Goal: Information Seeking & Learning: Learn about a topic

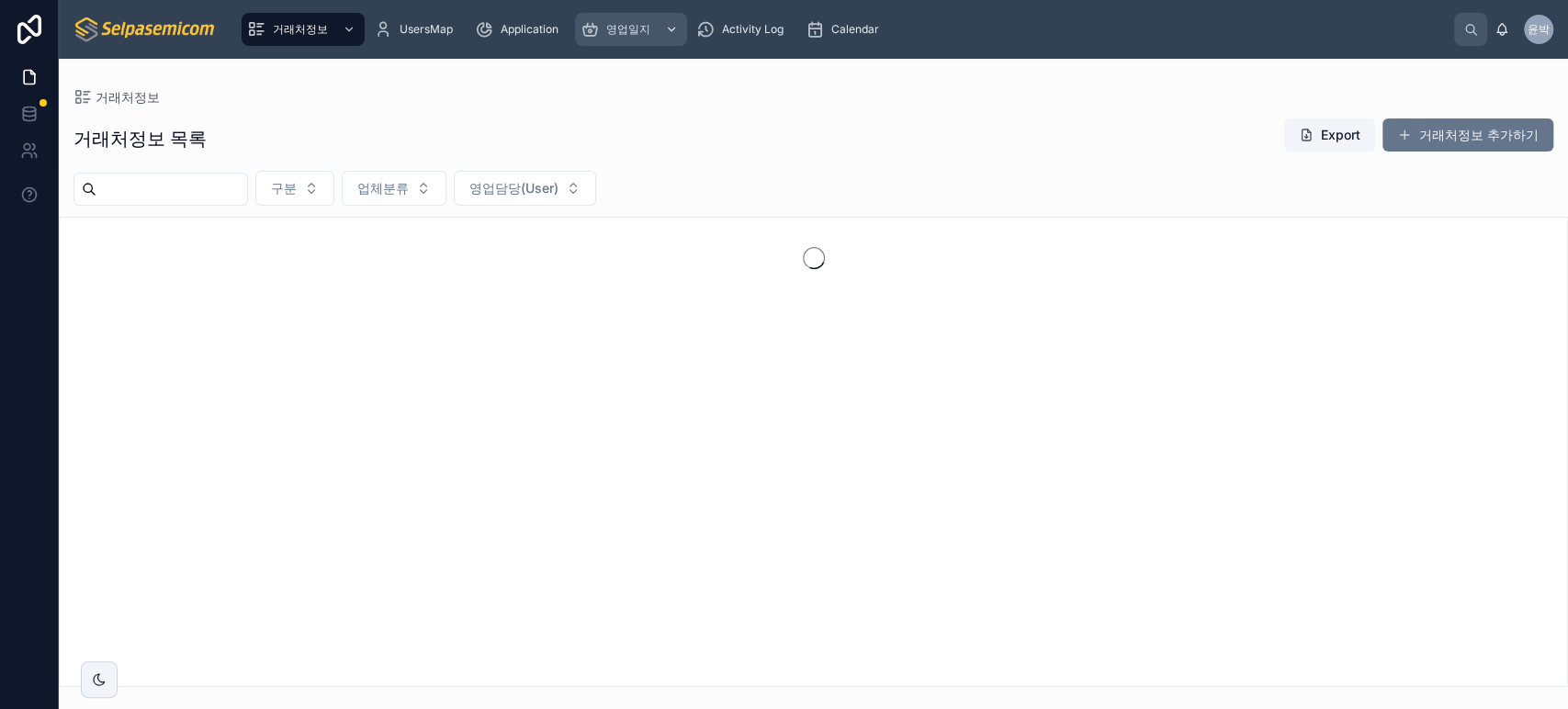
click at [618, 30] on span "영업일지" at bounding box center [627, 30] width 44 height 15
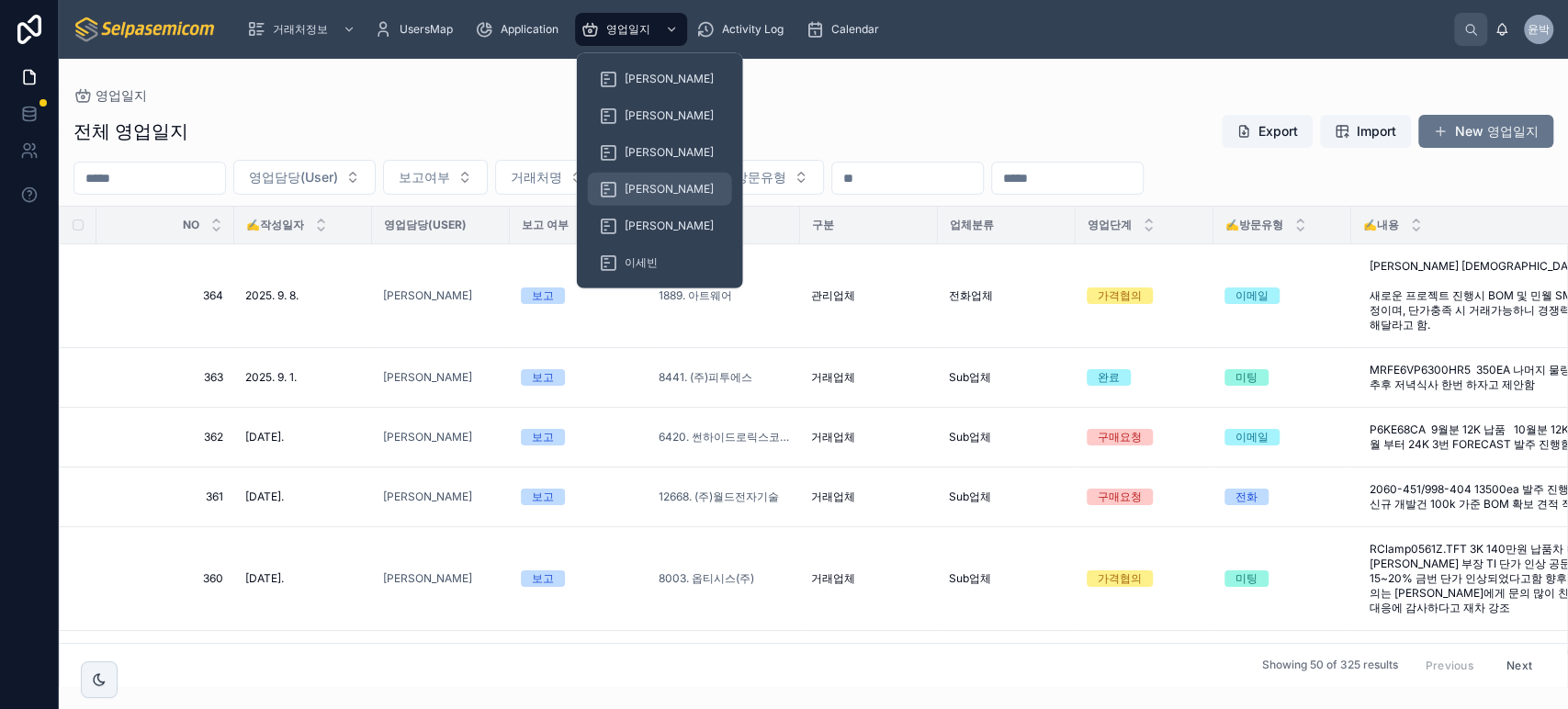
click at [619, 189] on div "[PERSON_NAME]" at bounding box center [660, 188] width 122 height 29
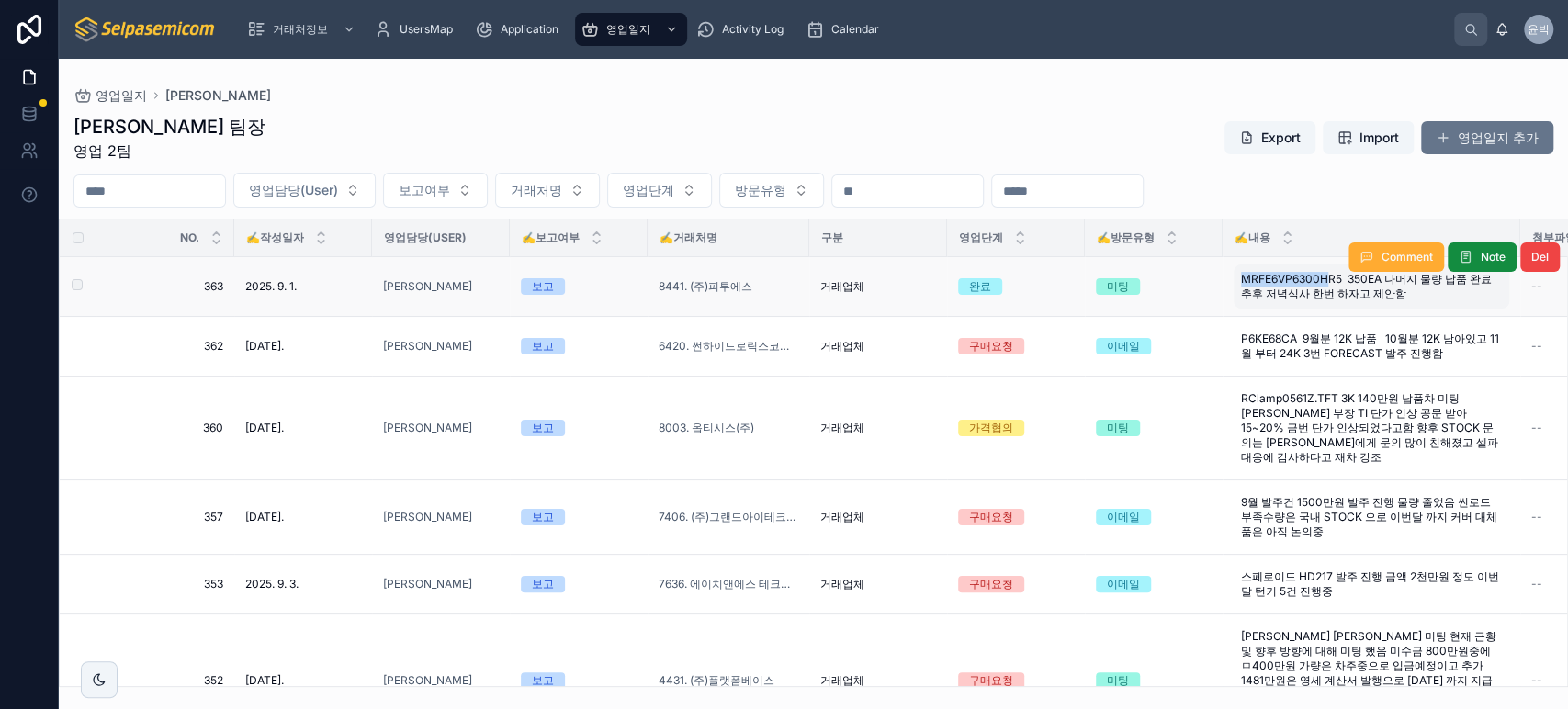
drag, startPoint x: 1230, startPoint y: 282, endPoint x: 1330, endPoint y: 279, distance: 100.0
click at [1330, 279] on td "MRFE6VP6300HR5 350EA 나머지 물량 납품 완료 추후 저녁식사 한번 하자고 제안함 MRFE6VP6300HR5 350EA 나머지 물…" at bounding box center [1371, 287] width 298 height 60
click at [1287, 279] on span "MRFE6VP6300HR5 350EA 나머지 물량 납품 완료 추후 저녁식사 한번 하자고 제안함" at bounding box center [1370, 285] width 260 height 29
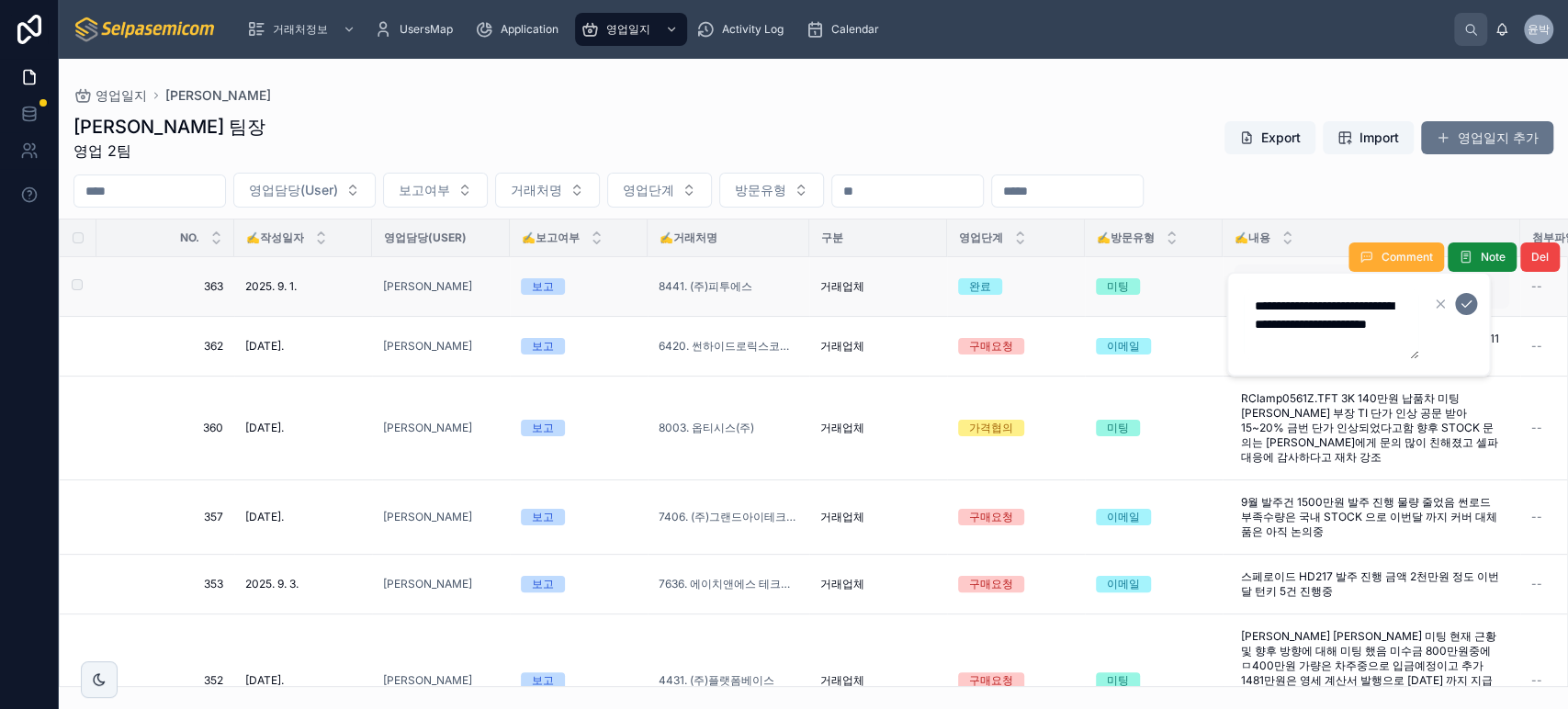
click at [1287, 279] on div "**********" at bounding box center [1358, 324] width 264 height 104
click at [1279, 299] on textarea "**********" at bounding box center [1330, 324] width 175 height 70
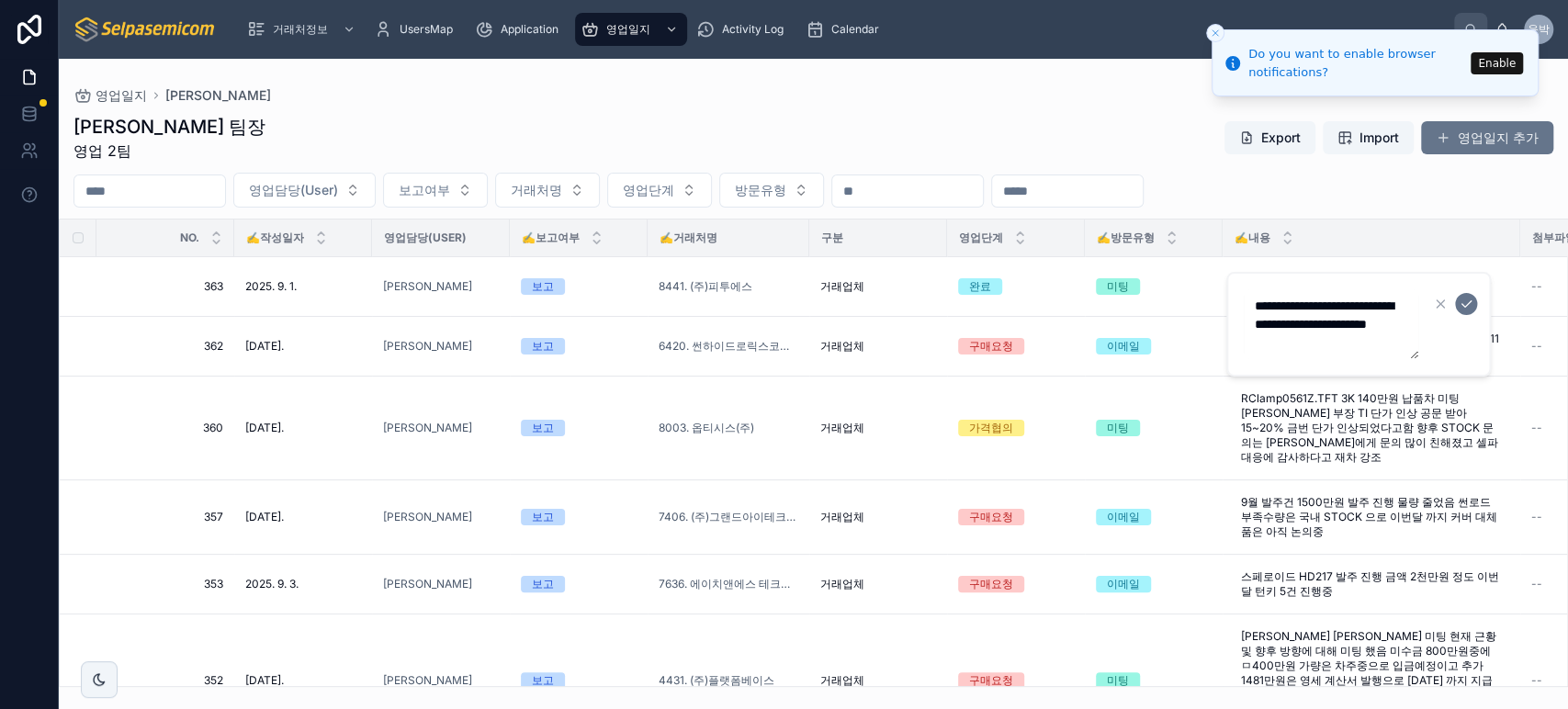
drag, startPoint x: 201, startPoint y: 144, endPoint x: 718, endPoint y: 345, distance: 554.7
click at [201, 144] on div "[PERSON_NAME] 팀장 영업 2팀 Export Import 영업일지 추가" at bounding box center [813, 137] width 1479 height 48
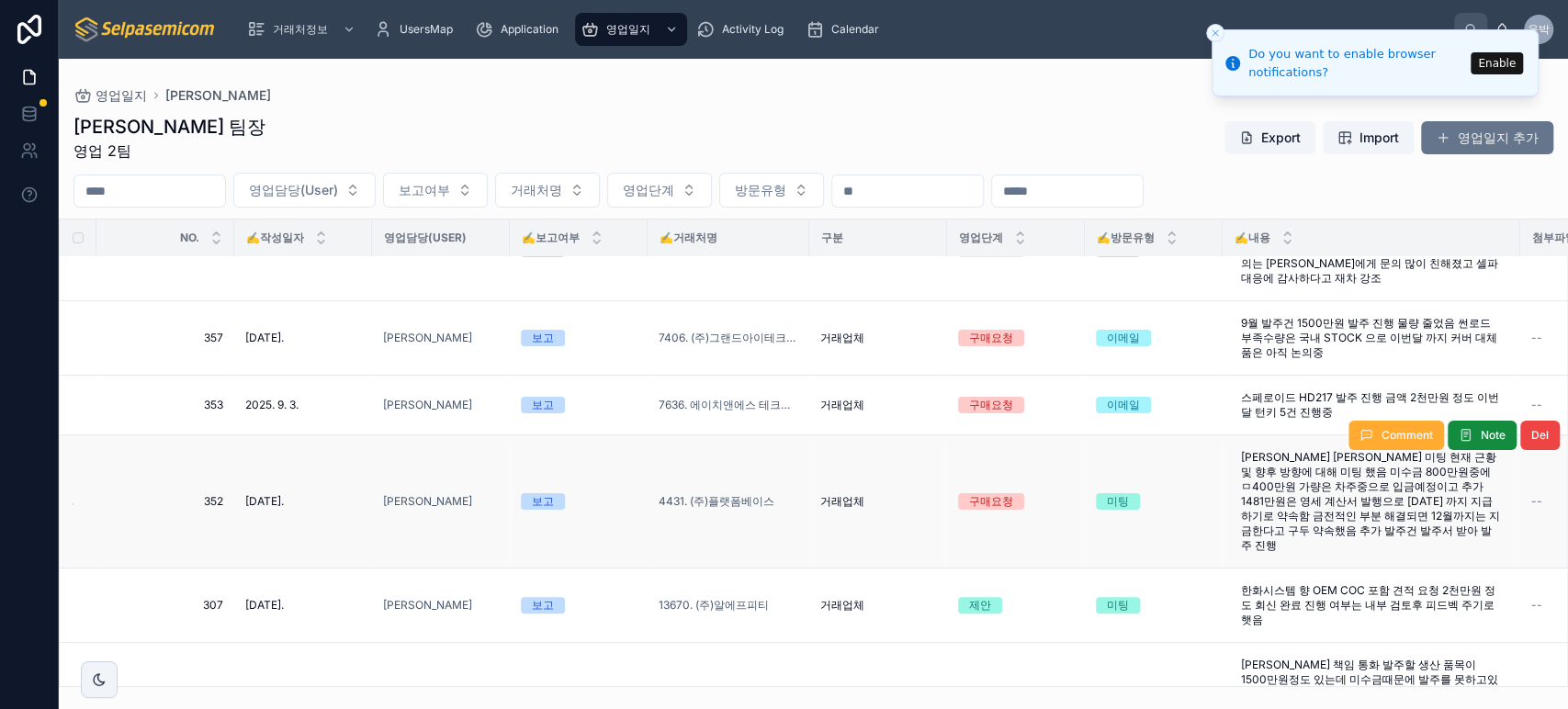
scroll to position [203, 0]
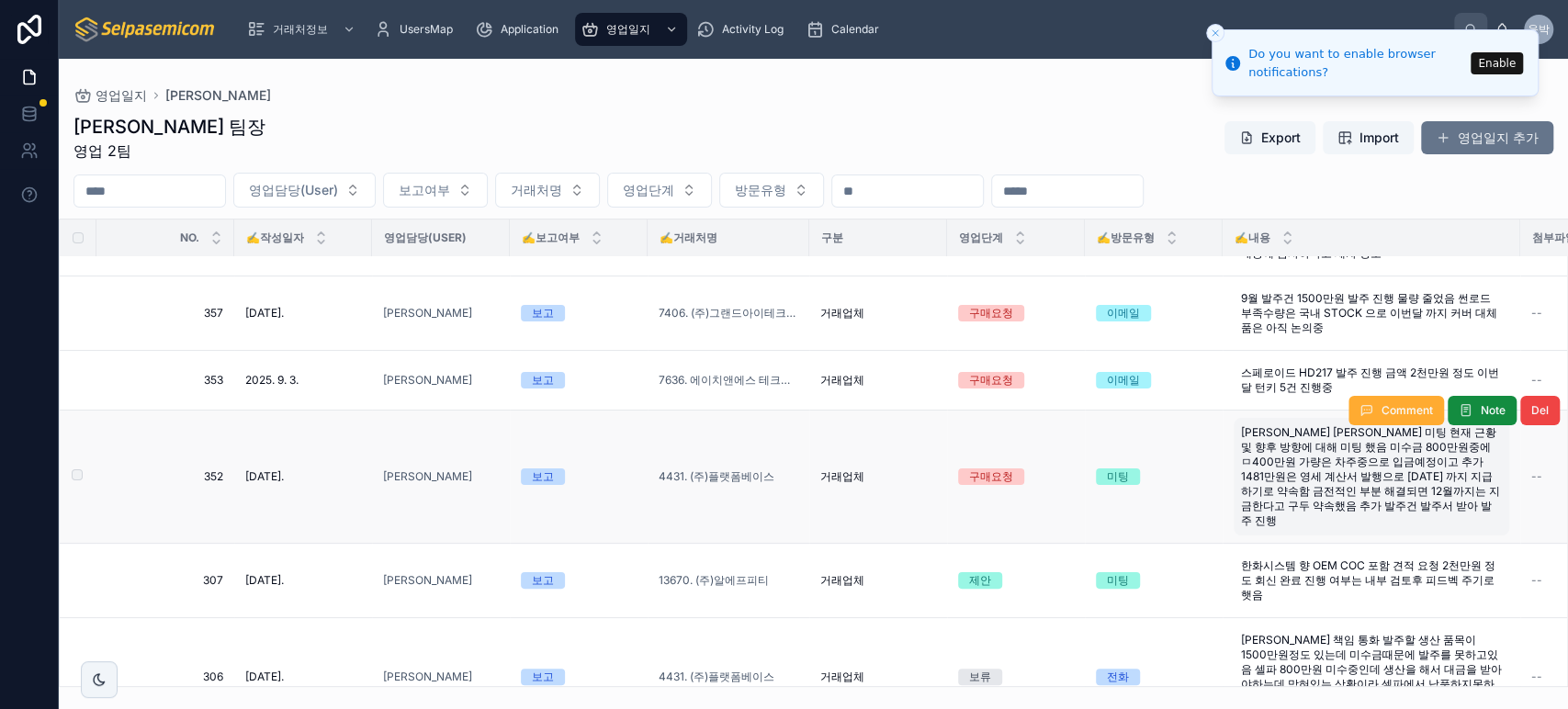
click at [1262, 445] on span "[PERSON_NAME] [PERSON_NAME] 미팅 현재 근황 및 향후 방향에 대해 미팅 했음 미수금 800만원중에 ㅁ400만원 가량은 차…" at bounding box center [1370, 477] width 260 height 103
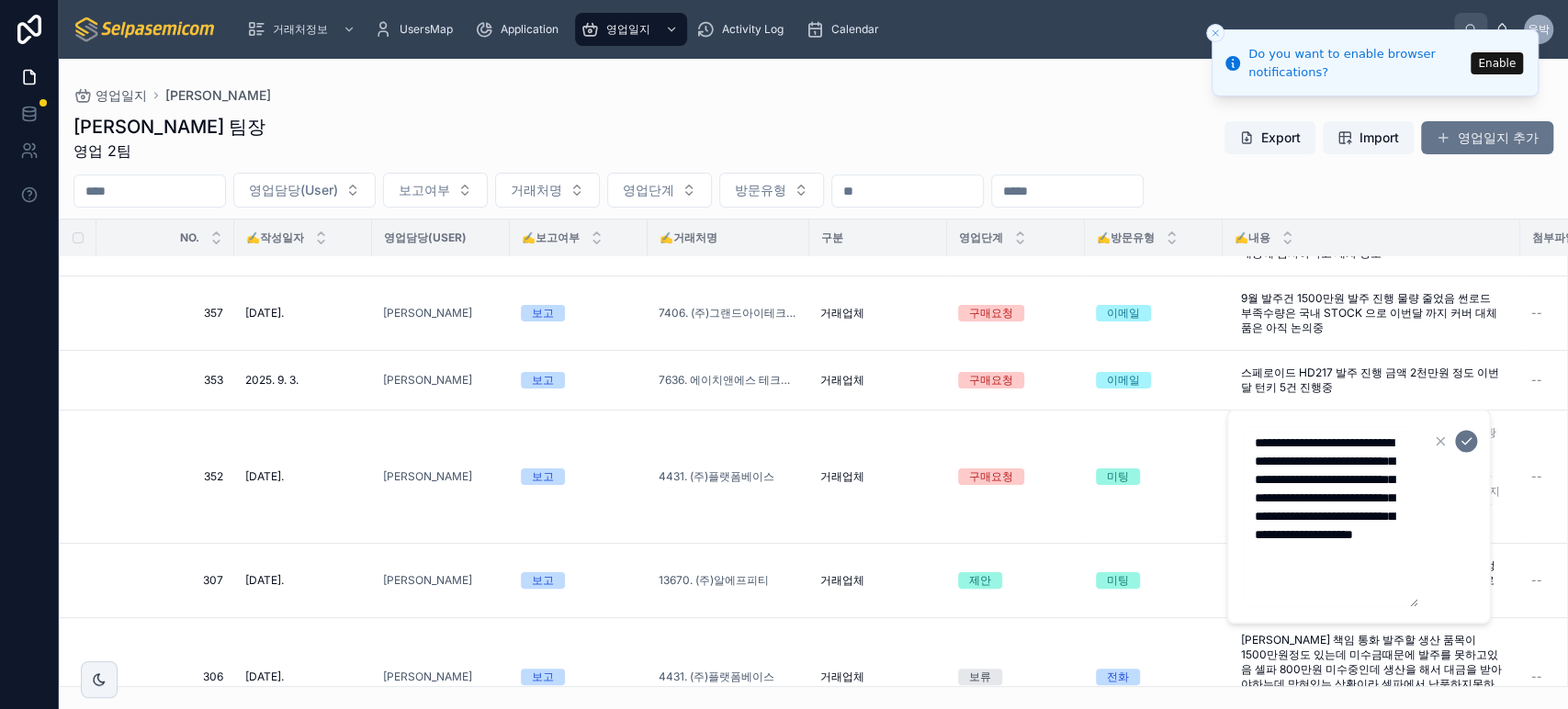
scroll to position [90, 0]
drag, startPoint x: 1254, startPoint y: 438, endPoint x: 1371, endPoint y: 588, distance: 190.2
click at [1371, 588] on textarea "**********" at bounding box center [1330, 516] width 175 height 180
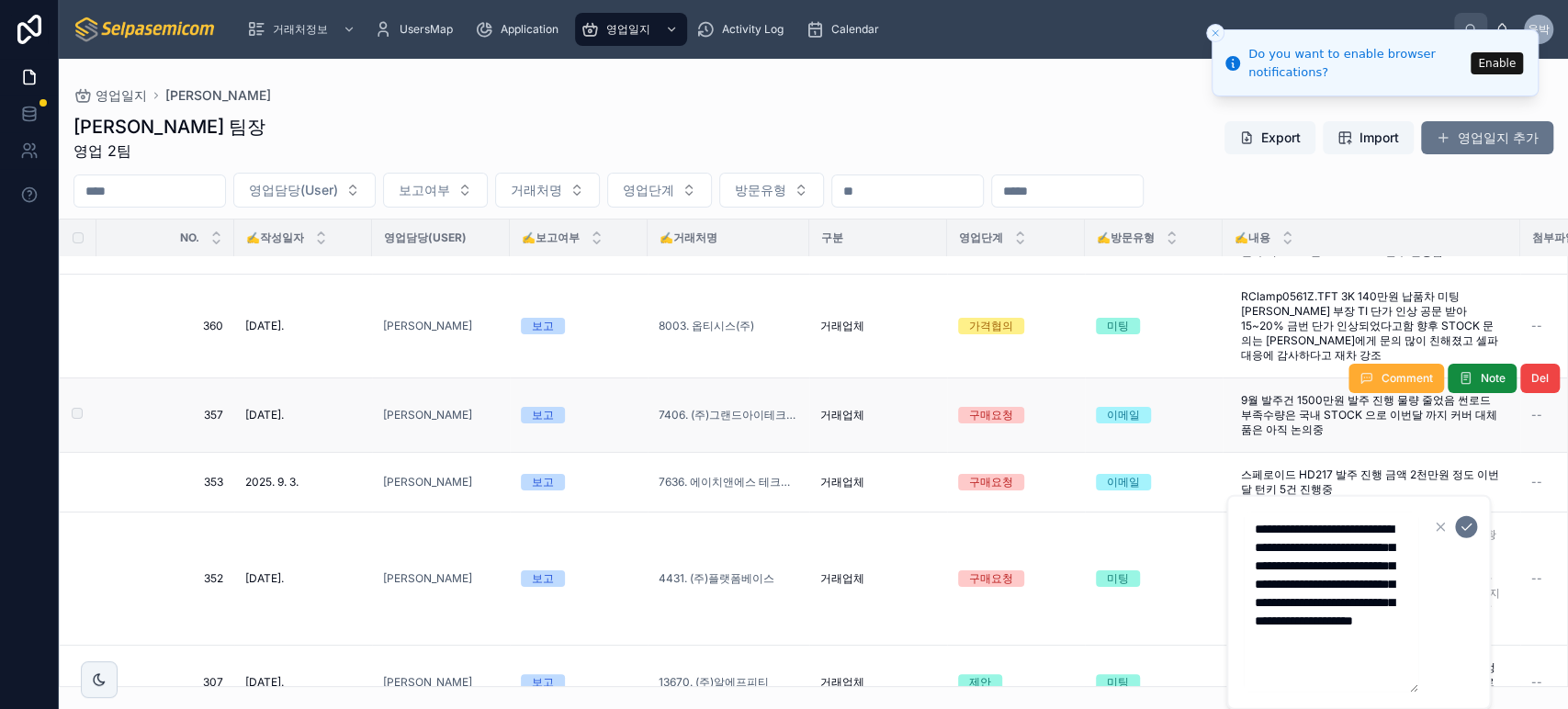
scroll to position [0, 0]
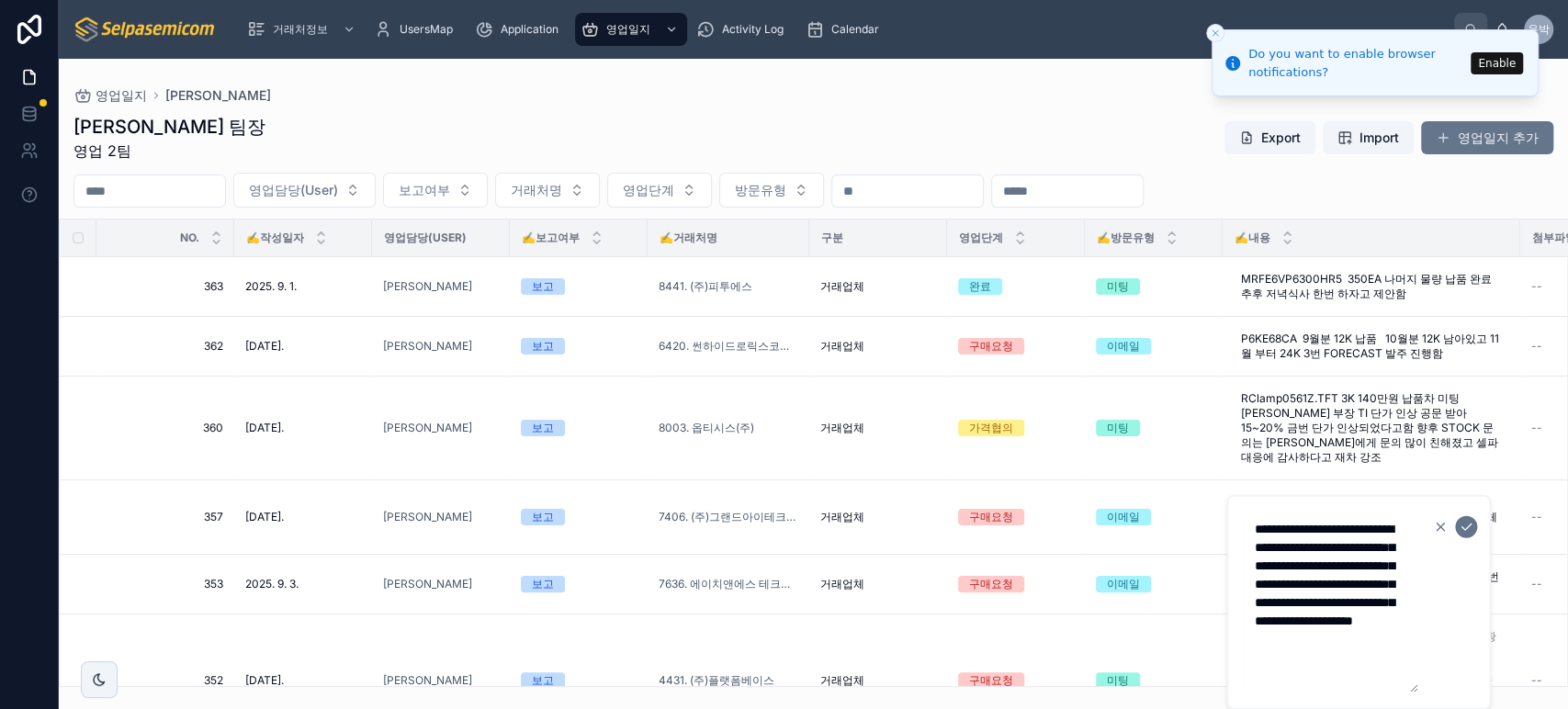
click at [1429, 521] on button "button" at bounding box center [1440, 527] width 22 height 22
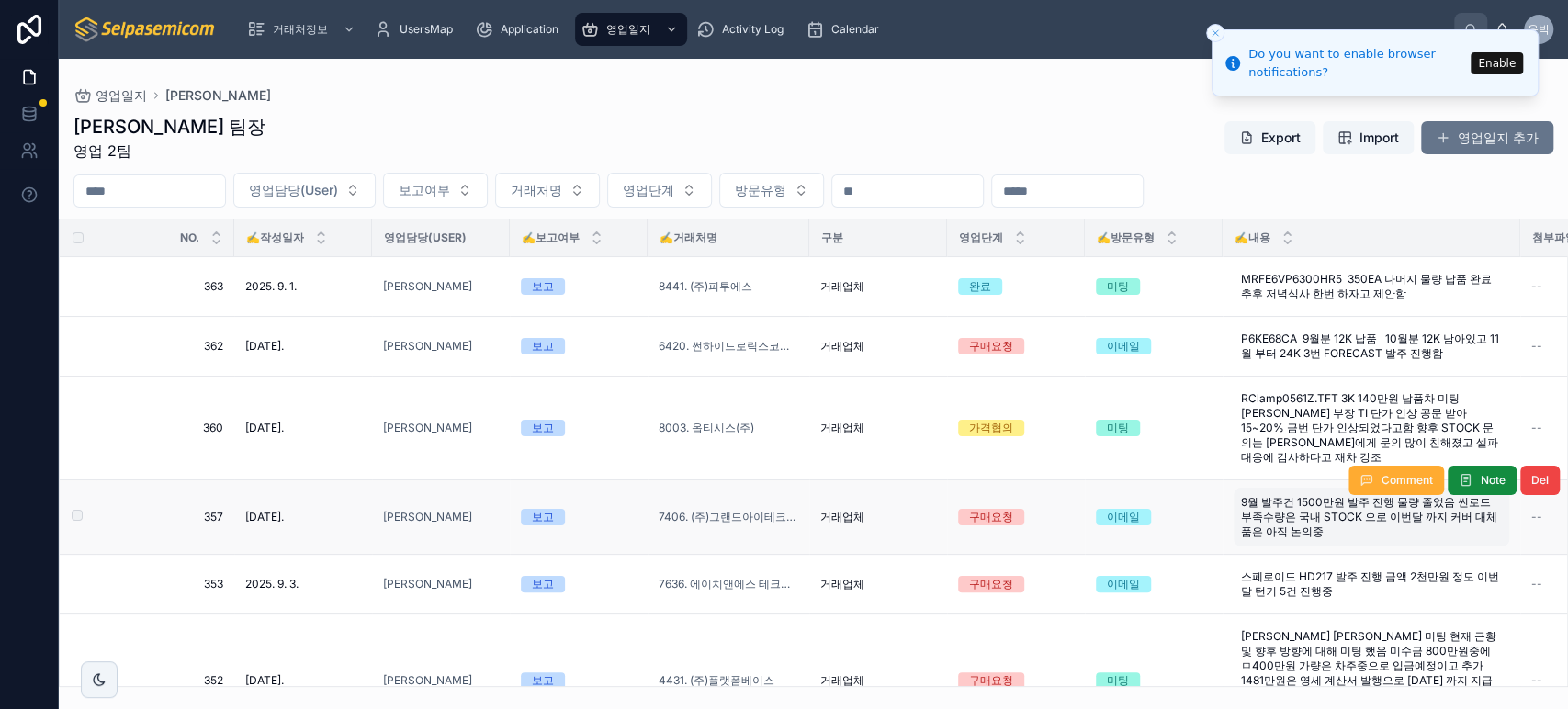
click at [1286, 501] on span "9월 발주건 1500만원 발주 진행 물량 줄었음 썬로드 부족수량은 국내 STOCK 으로 이번달 까지 커버 대체품은 아직 논의중" at bounding box center [1370, 516] width 260 height 44
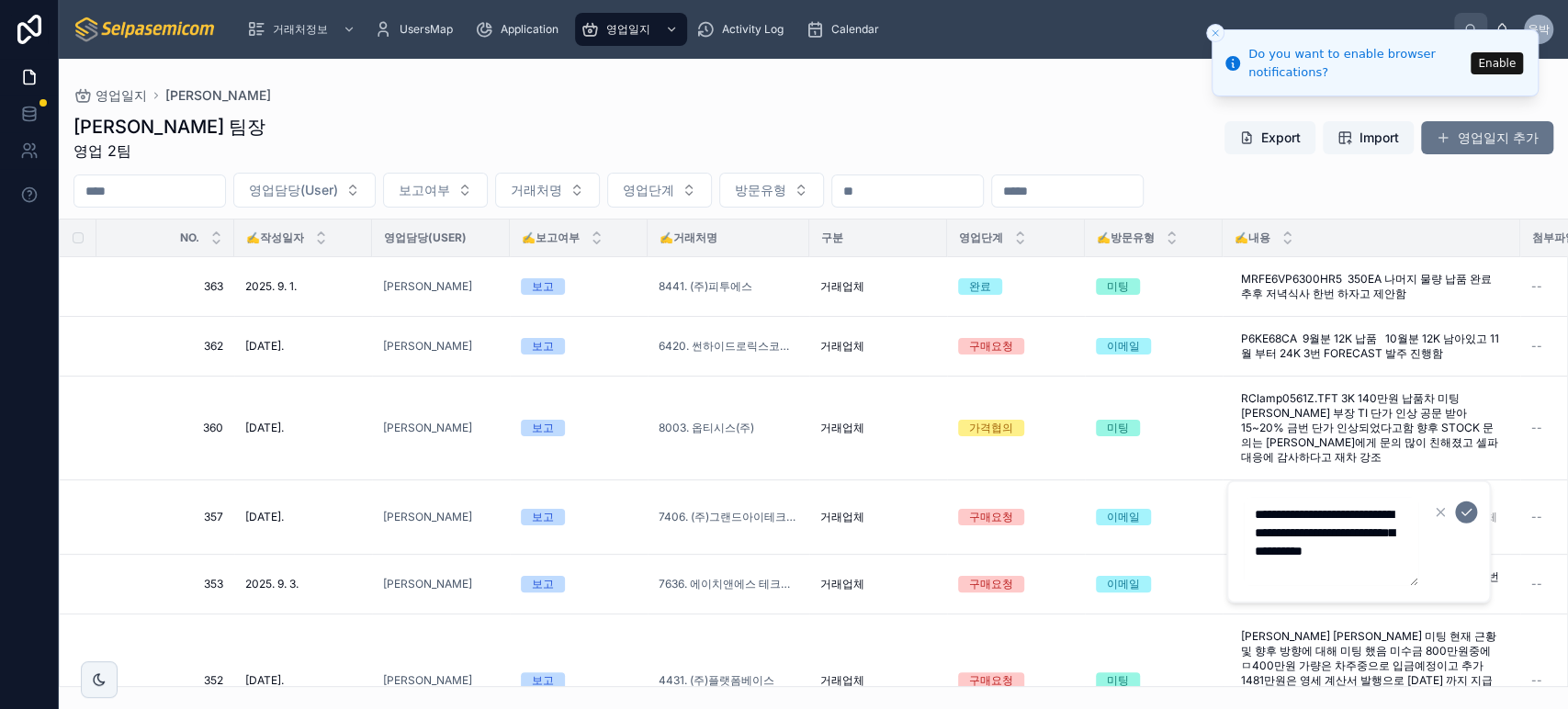
scroll to position [36, 0]
drag, startPoint x: 1248, startPoint y: 512, endPoint x: 1422, endPoint y: 631, distance: 210.8
click at [1422, 631] on div "거래처정보 UsersMap Application 영업일지 Activity Log Calendar 윤박 윤호 박 영업일지 [PERSON_NAME…" at bounding box center [813, 354] width 1509 height 709
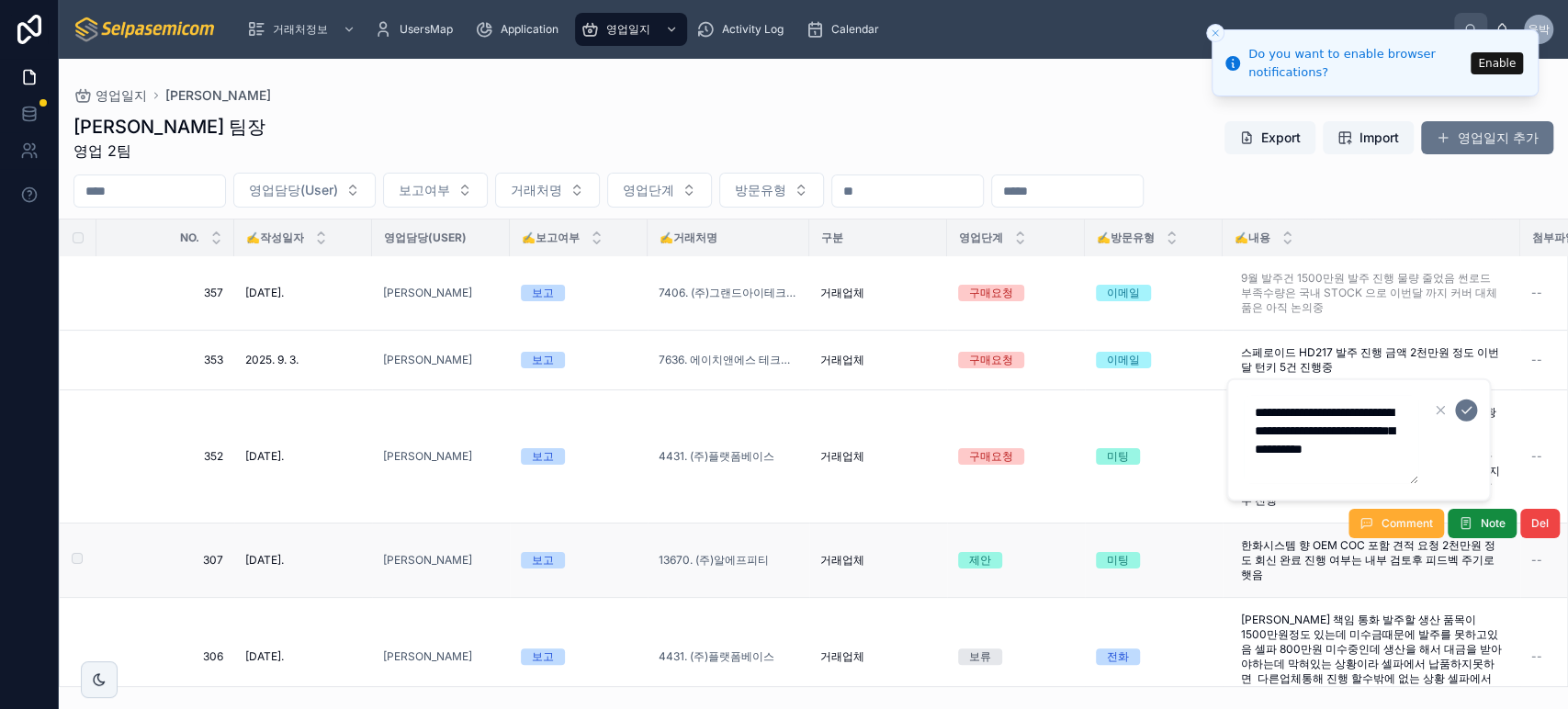
scroll to position [102, 0]
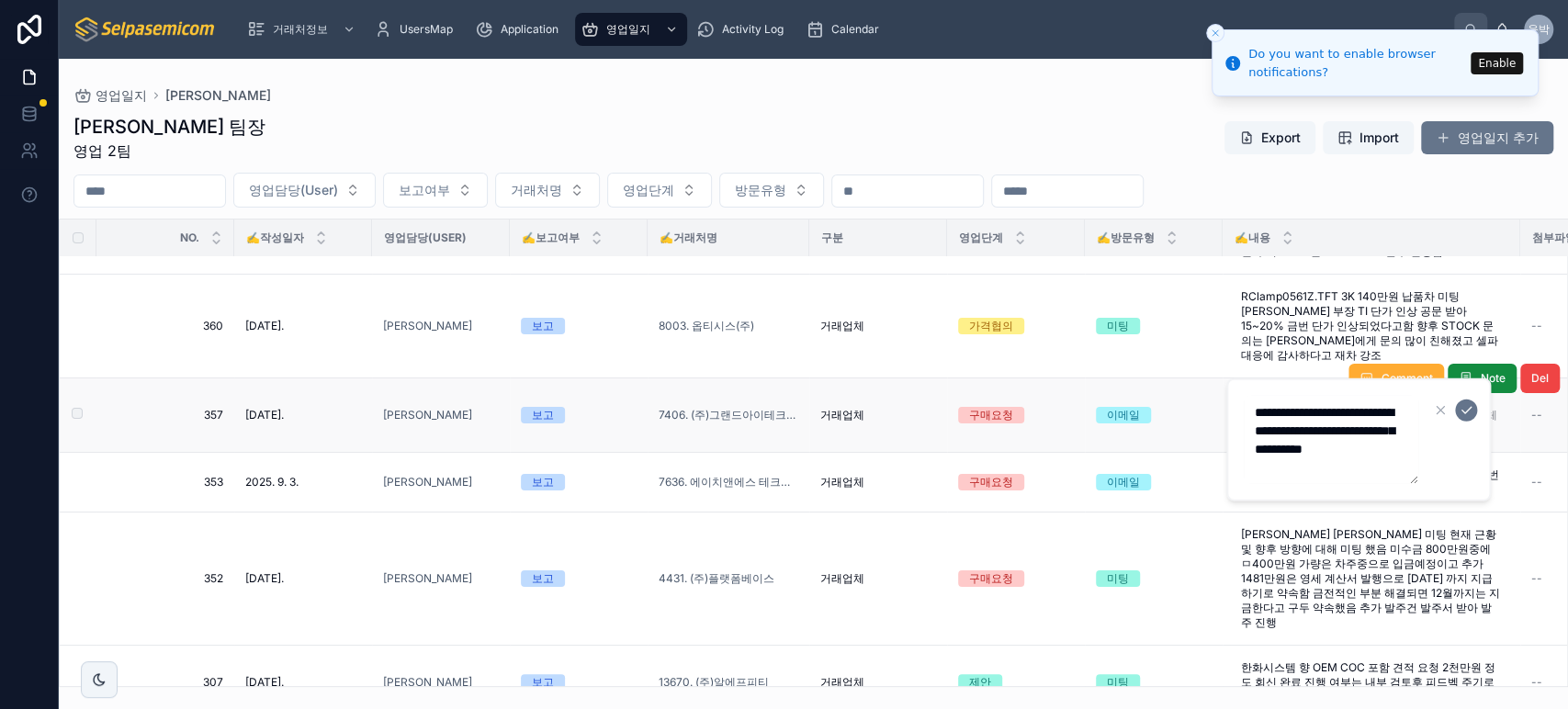
click at [875, 378] on td "거래업체" at bounding box center [878, 415] width 138 height 75
